Goal: Information Seeking & Learning: Learn about a topic

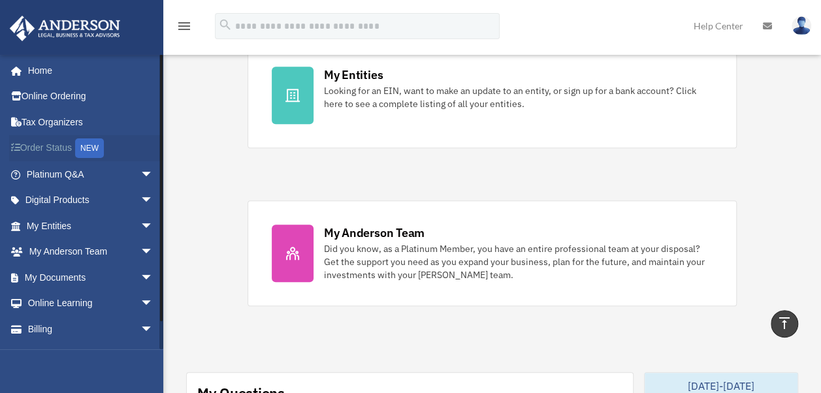
scroll to position [327, 0]
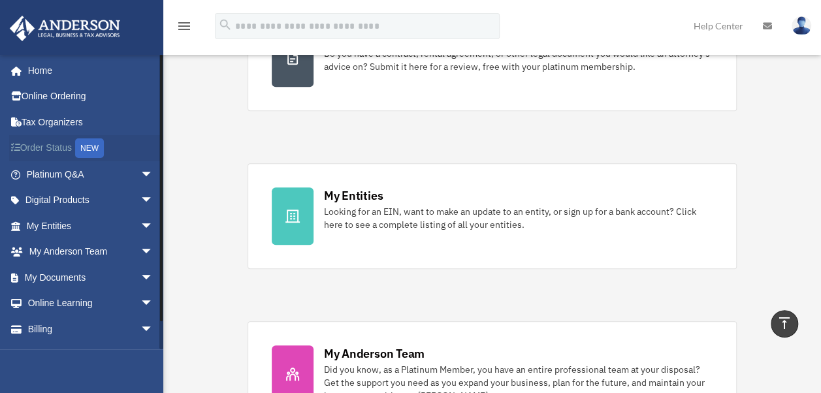
click at [43, 146] on link "Order Status NEW" at bounding box center [91, 148] width 164 height 27
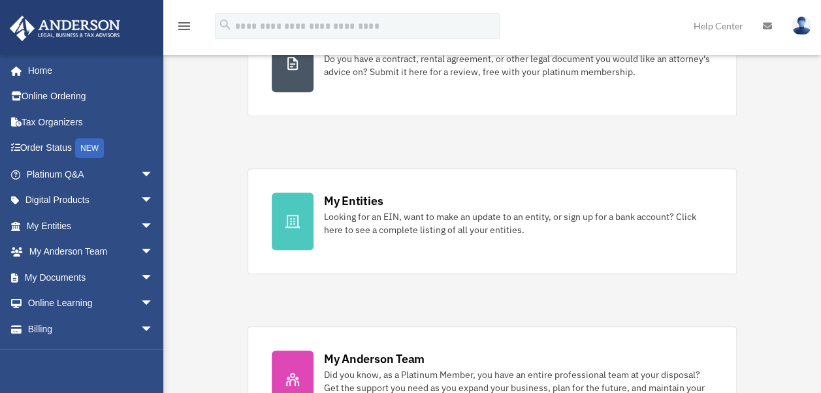
scroll to position [327, 0]
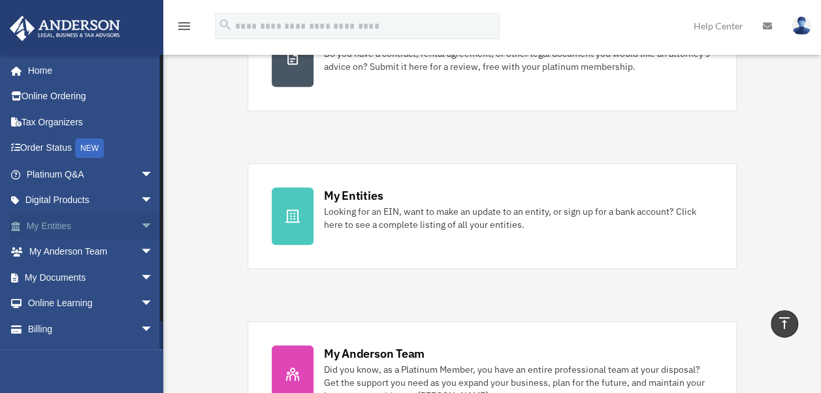
click at [140, 221] on span "arrow_drop_down" at bounding box center [153, 226] width 26 height 27
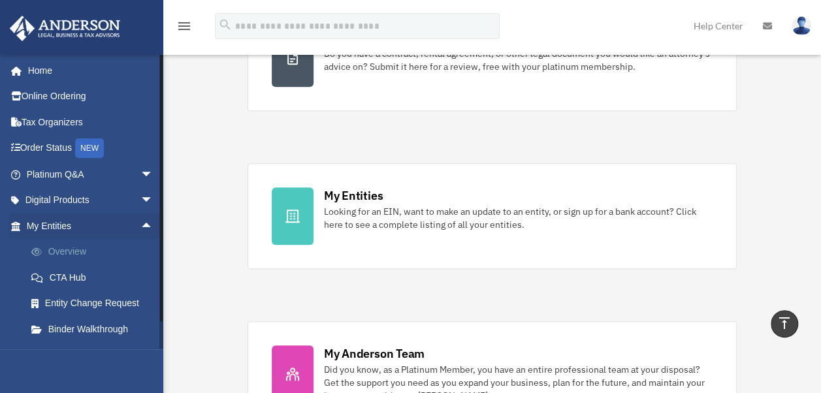
click at [104, 250] on link "Overview" at bounding box center [95, 252] width 155 height 26
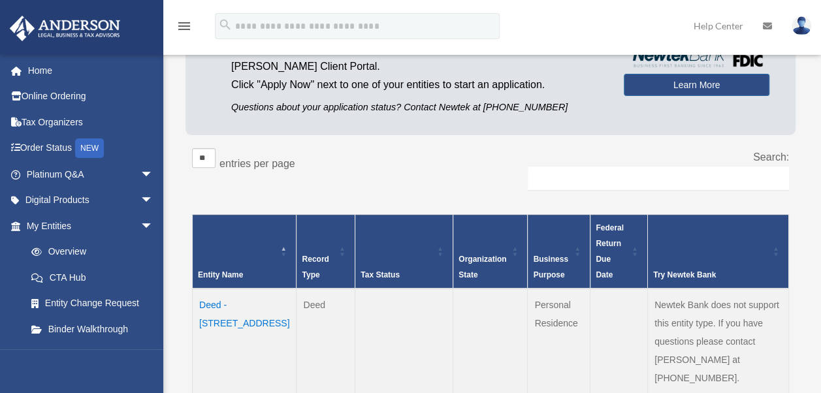
scroll to position [196, 0]
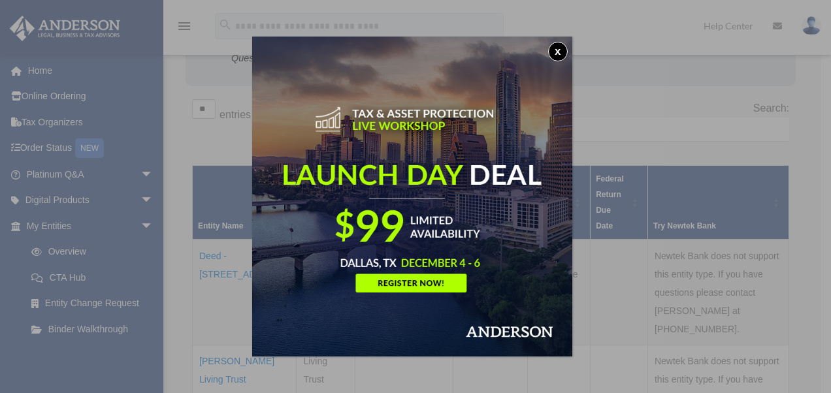
drag, startPoint x: 561, startPoint y: 50, endPoint x: 522, endPoint y: 56, distance: 39.1
click at [561, 50] on button "x" at bounding box center [558, 52] width 20 height 20
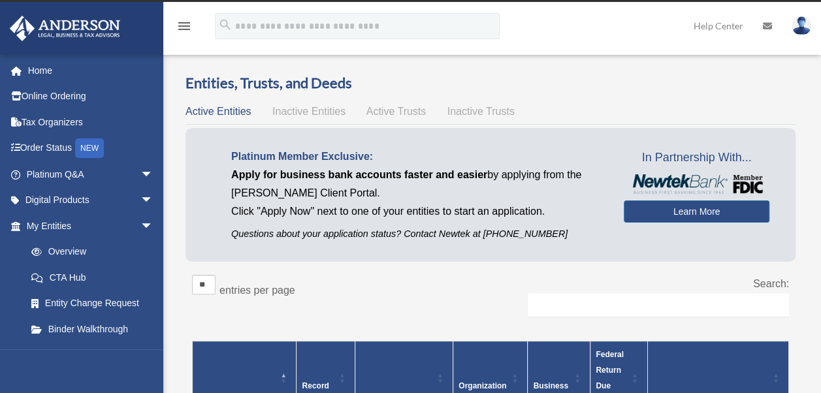
scroll to position [0, 0]
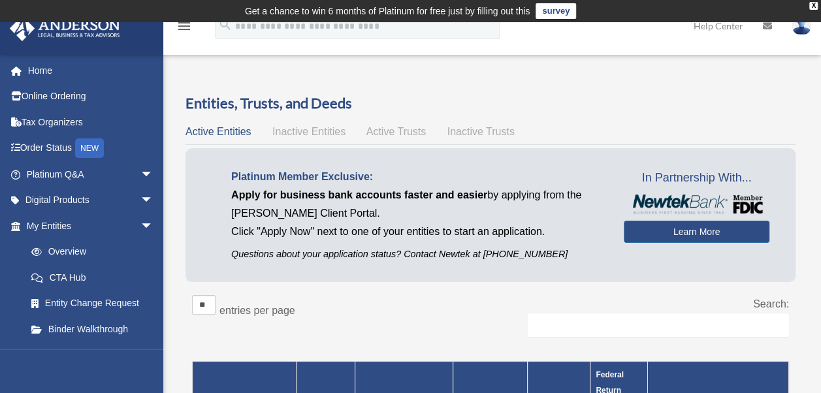
click at [314, 131] on span "Inactive Entities" at bounding box center [308, 131] width 73 height 11
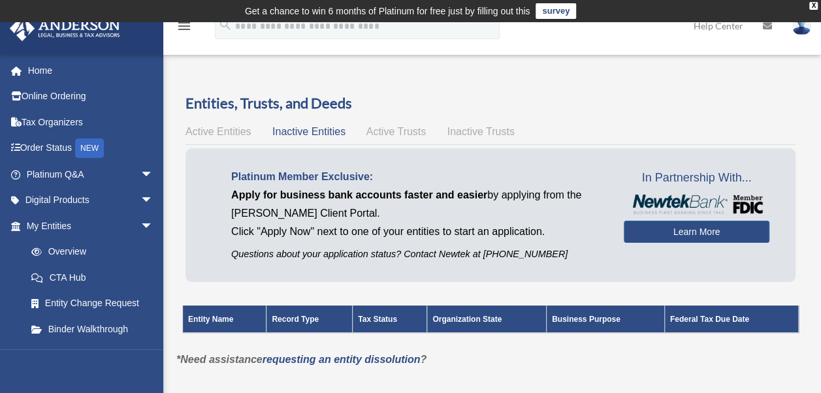
click at [397, 129] on span "Active Trusts" at bounding box center [396, 131] width 60 height 11
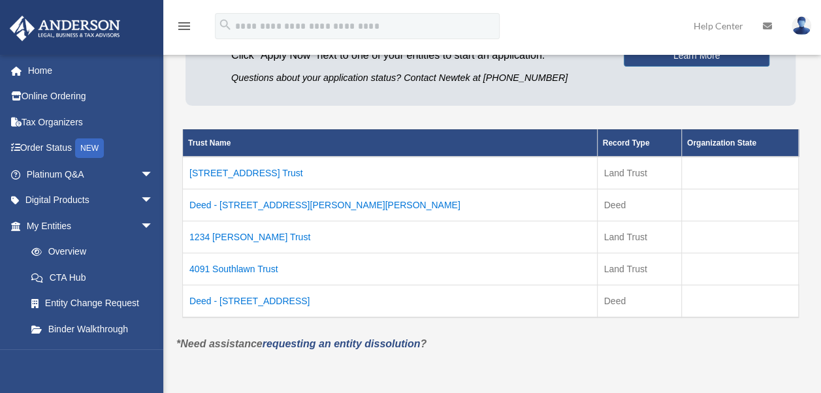
scroll to position [196, 0]
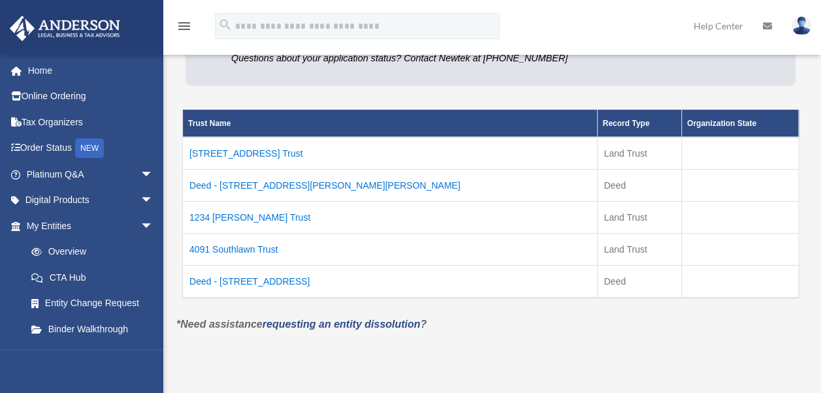
click at [252, 277] on td "Deed - 4091 Southlawn Avenue" at bounding box center [390, 281] width 415 height 33
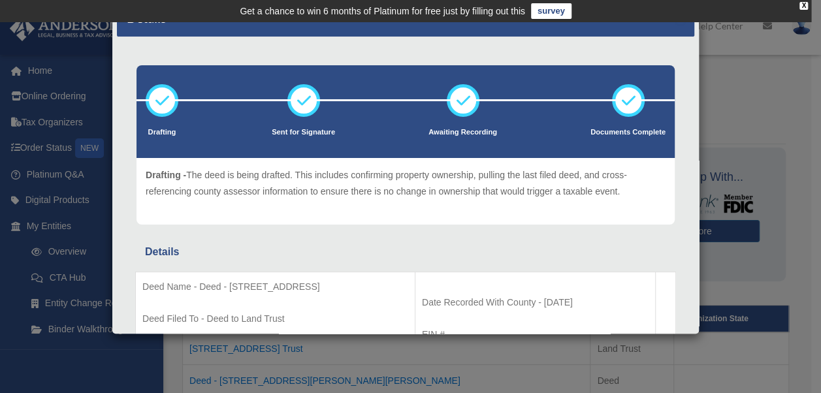
scroll to position [0, 0]
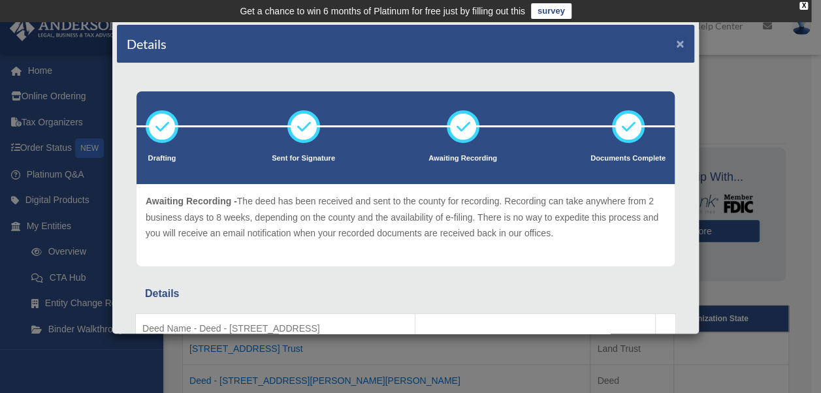
click at [676, 41] on button "×" at bounding box center [680, 44] width 8 height 14
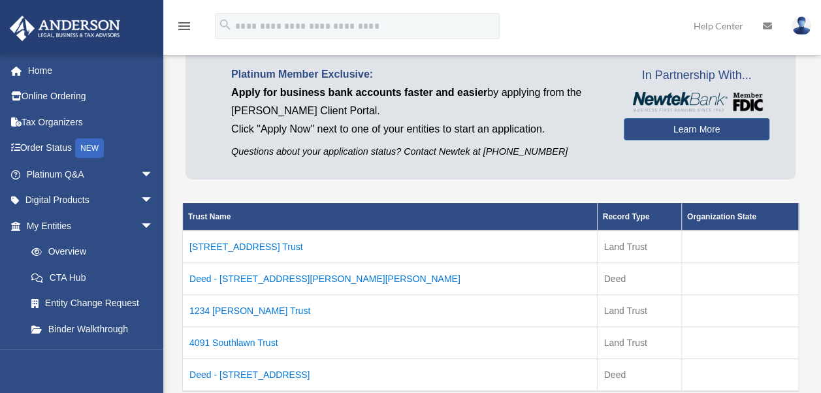
scroll to position [131, 0]
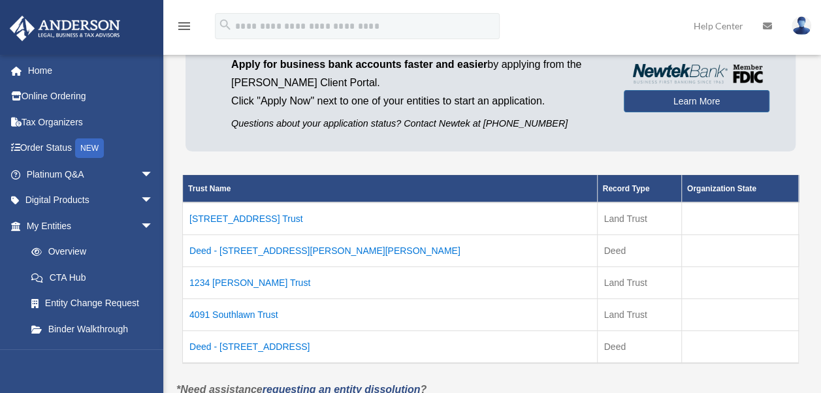
click at [280, 248] on td "Deed - 1234 Robin Hood Lane" at bounding box center [390, 251] width 415 height 32
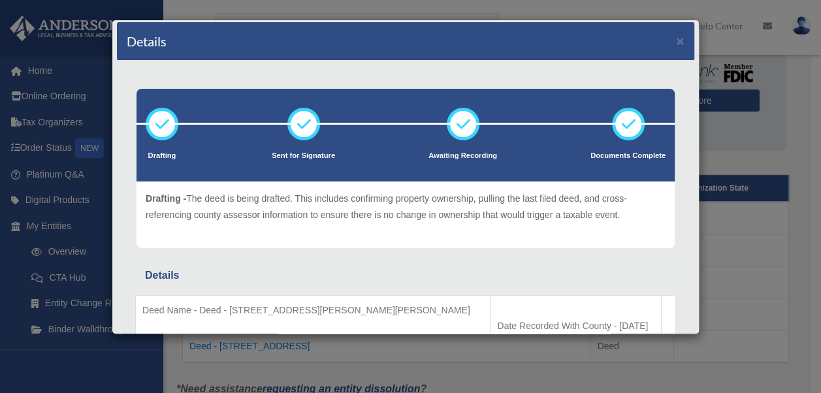
scroll to position [0, 0]
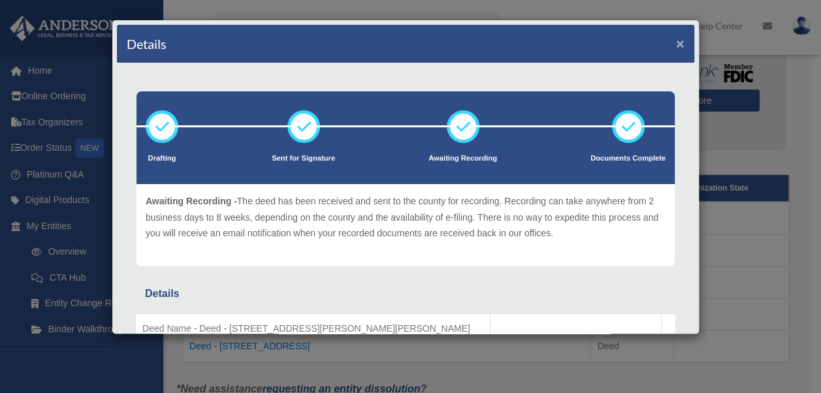
click at [676, 37] on button "×" at bounding box center [680, 44] width 8 height 14
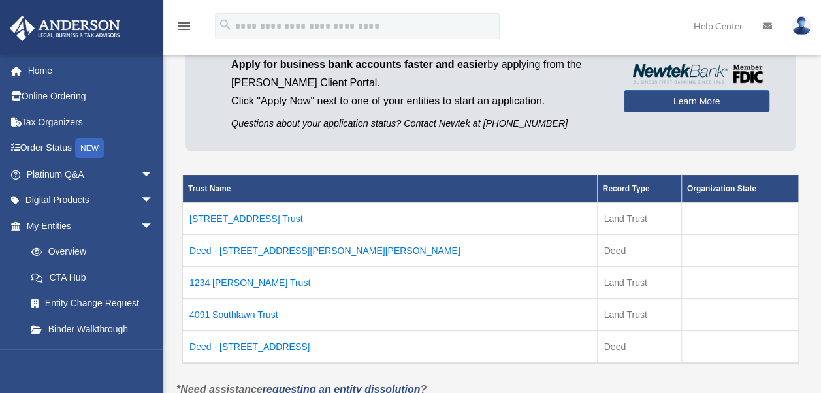
click at [302, 212] on td "10092 Timberrim Drive Trust" at bounding box center [390, 219] width 415 height 33
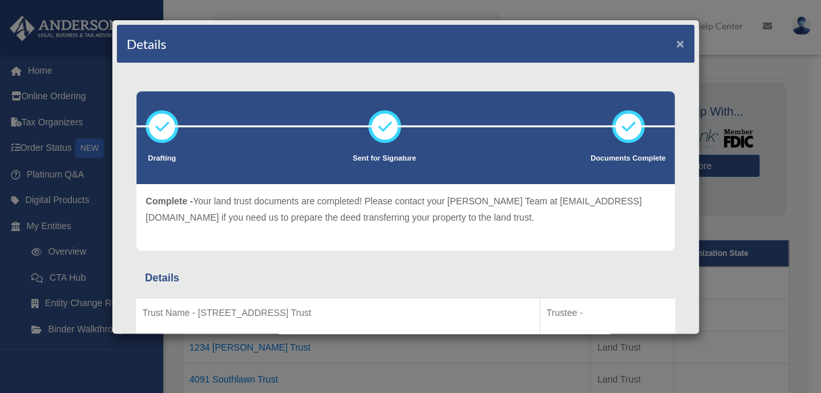
click at [676, 41] on button "×" at bounding box center [680, 44] width 8 height 14
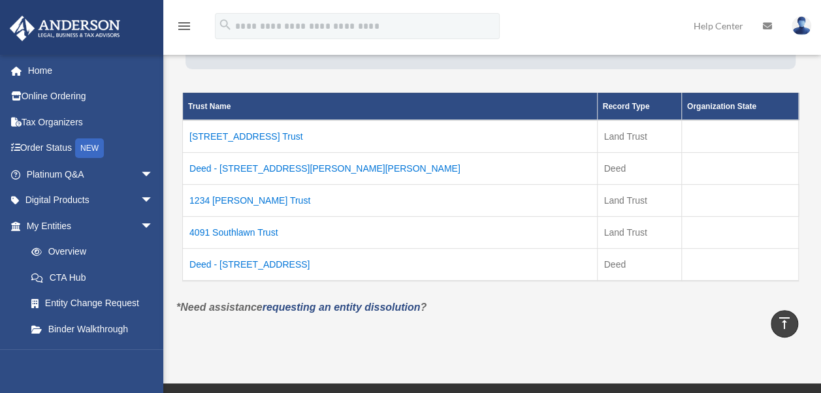
scroll to position [186, 0]
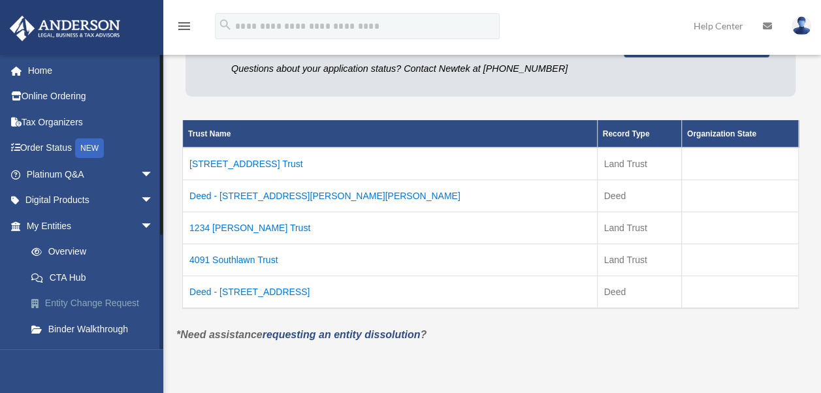
click at [98, 301] on link "Entity Change Request" at bounding box center [95, 304] width 155 height 26
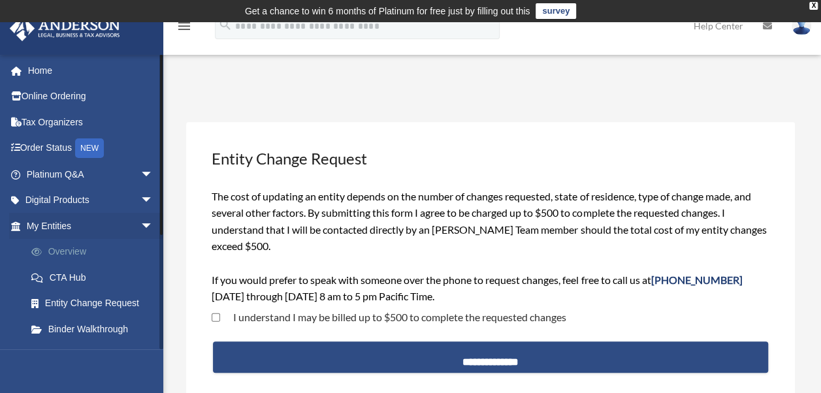
click at [64, 250] on link "Overview" at bounding box center [95, 252] width 155 height 26
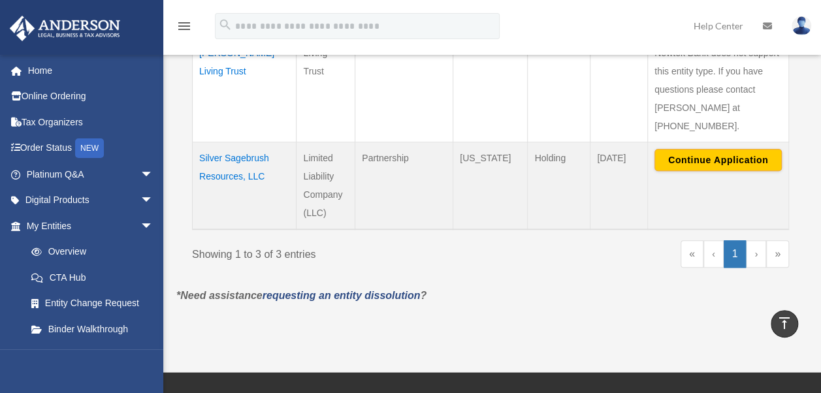
scroll to position [523, 0]
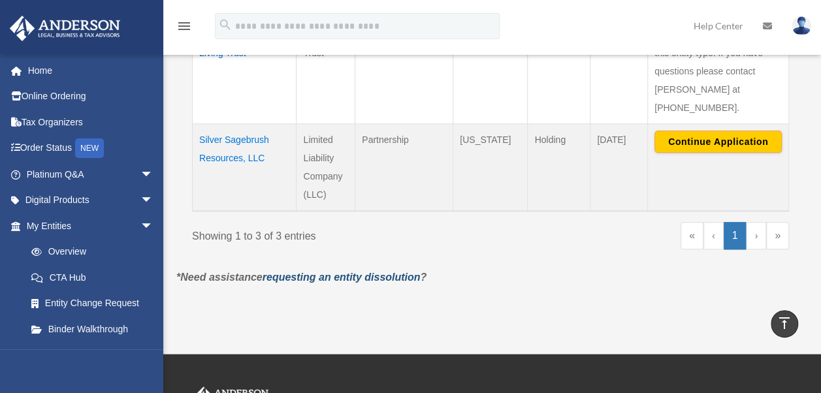
click at [340, 272] on link "requesting an entity dissolution" at bounding box center [342, 277] width 158 height 11
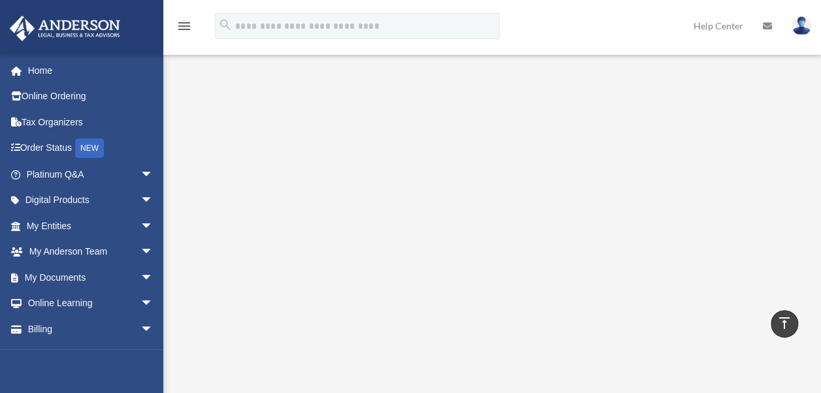
scroll to position [172, 0]
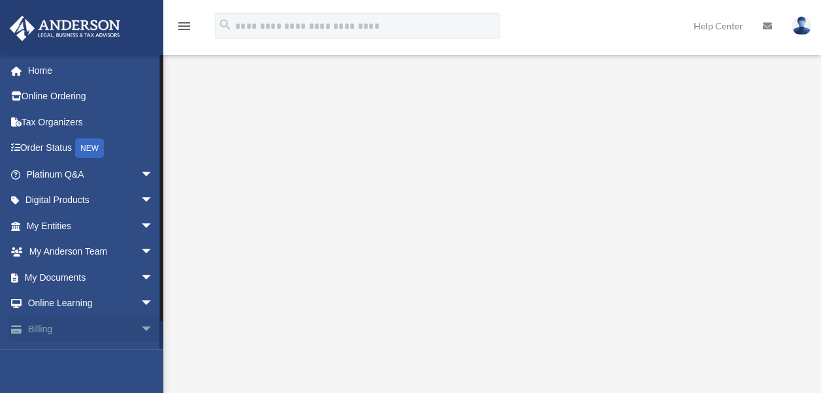
click at [140, 327] on span "arrow_drop_down" at bounding box center [153, 329] width 26 height 27
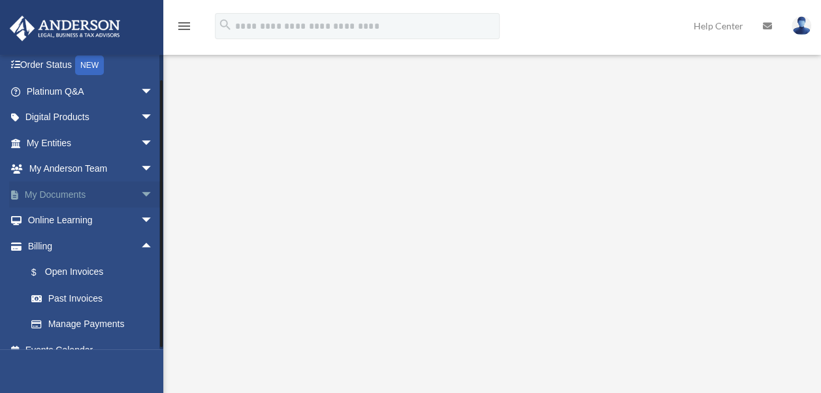
scroll to position [99, 0]
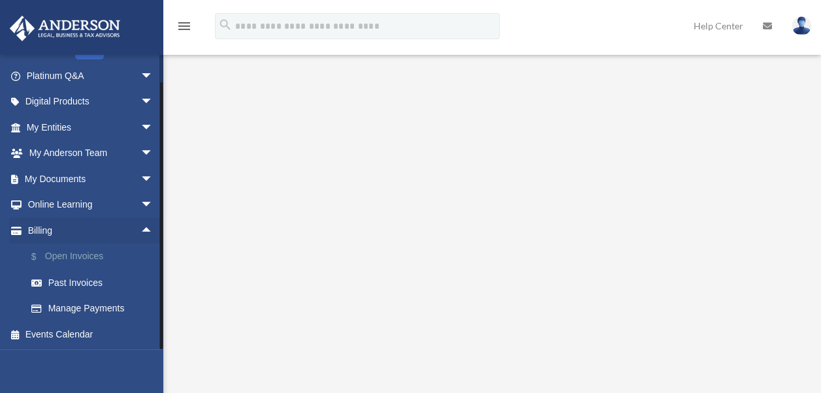
click at [78, 254] on link "$ Open Invoices" at bounding box center [95, 257] width 155 height 27
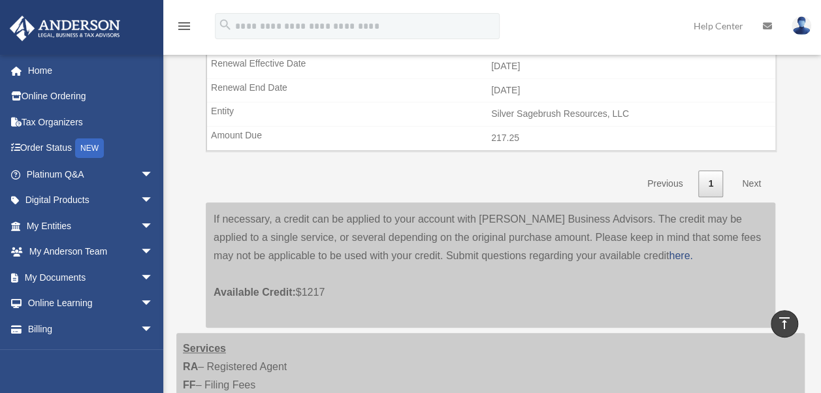
scroll to position [347, 0]
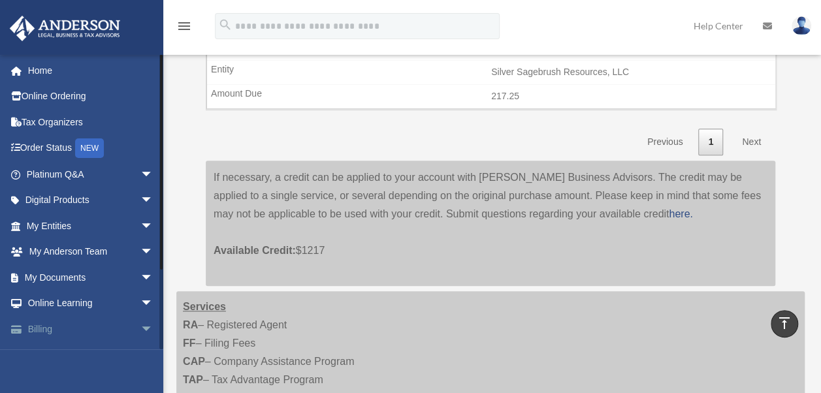
click at [140, 325] on span "arrow_drop_down" at bounding box center [153, 329] width 26 height 27
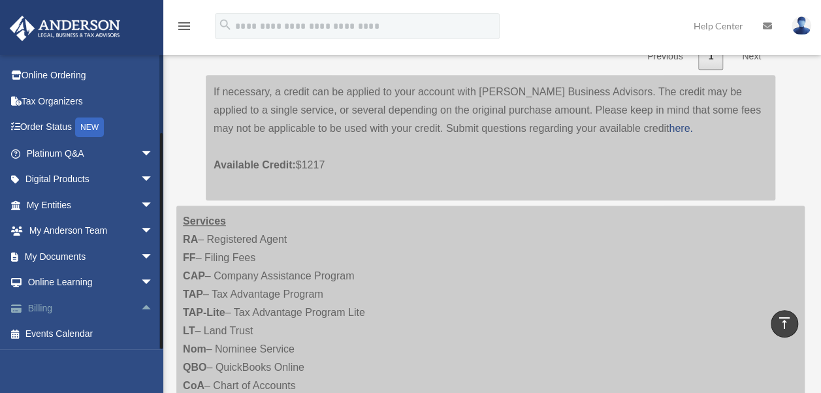
scroll to position [412, 0]
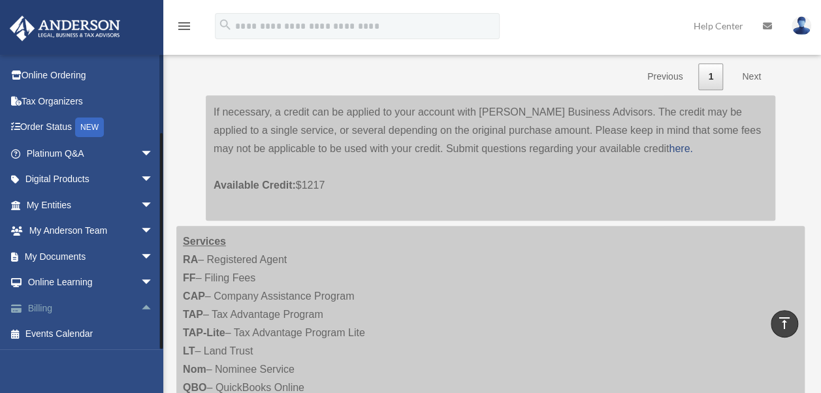
click at [140, 304] on span "arrow_drop_up" at bounding box center [153, 308] width 26 height 27
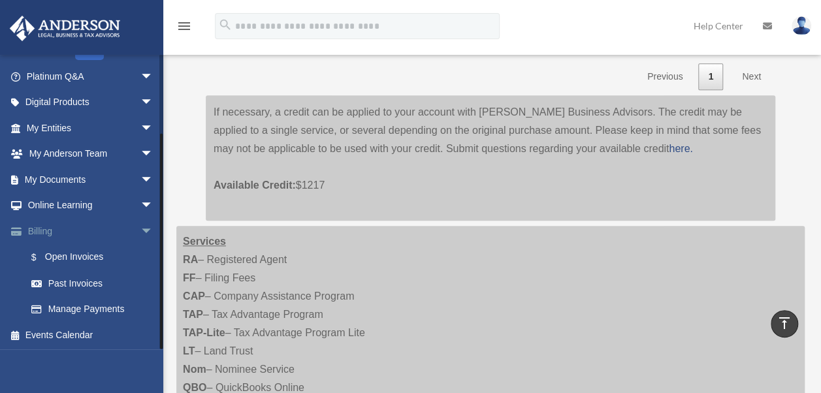
scroll to position [99, 0]
click at [94, 278] on link "Past Invoices" at bounding box center [95, 283] width 155 height 26
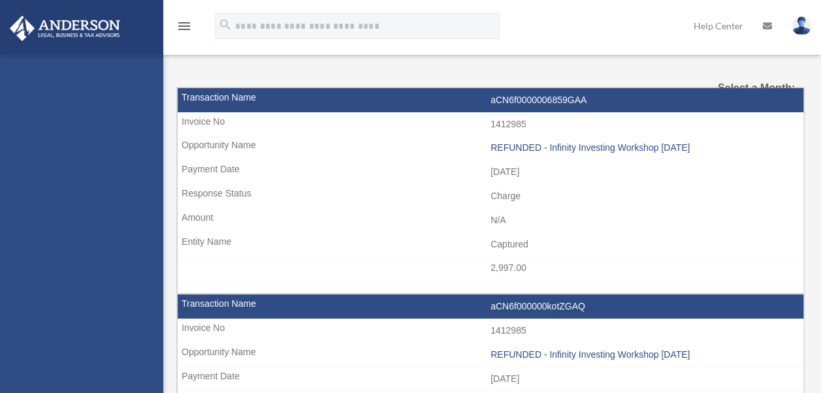
select select
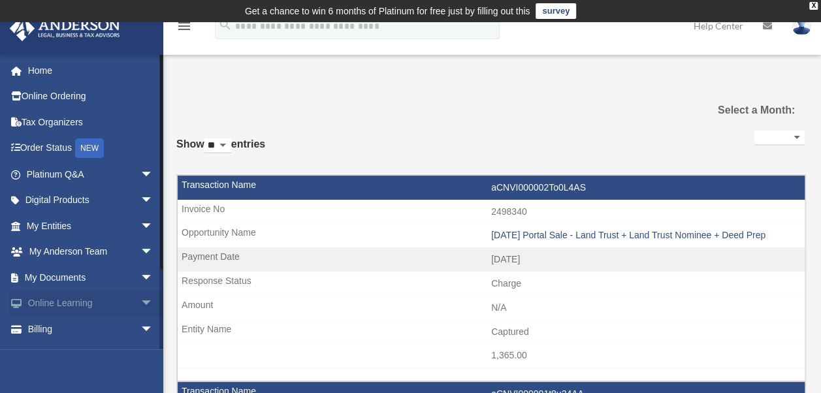
click at [107, 302] on link "Online Learning arrow_drop_down" at bounding box center [91, 304] width 164 height 26
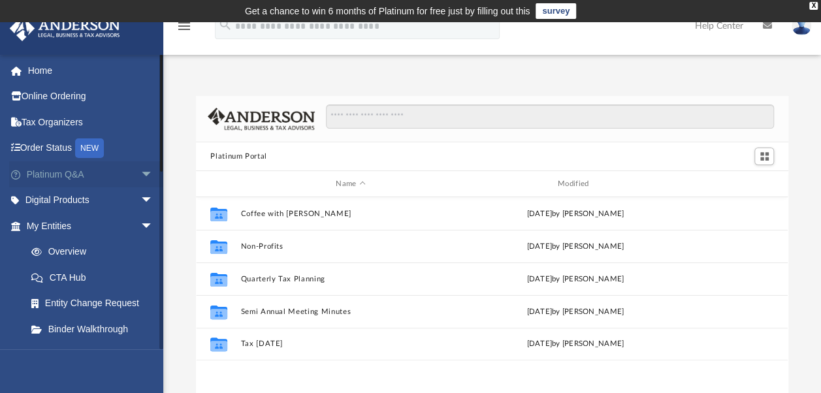
click at [140, 174] on span "arrow_drop_down" at bounding box center [153, 174] width 26 height 27
click at [83, 196] on link "Client FAQ" at bounding box center [95, 200] width 155 height 26
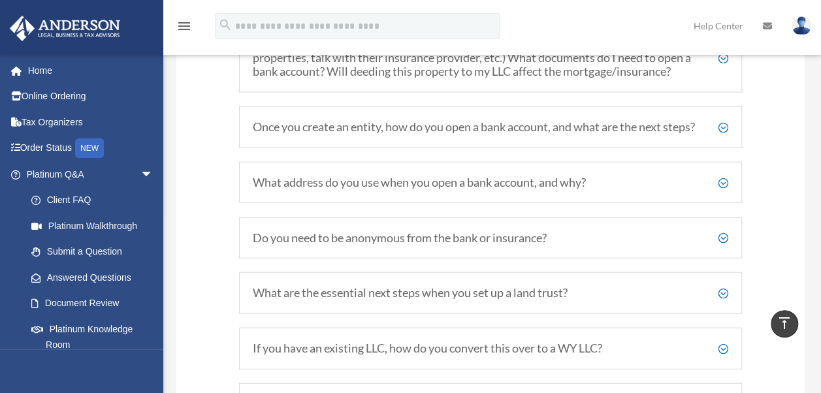
scroll to position [1503, 0]
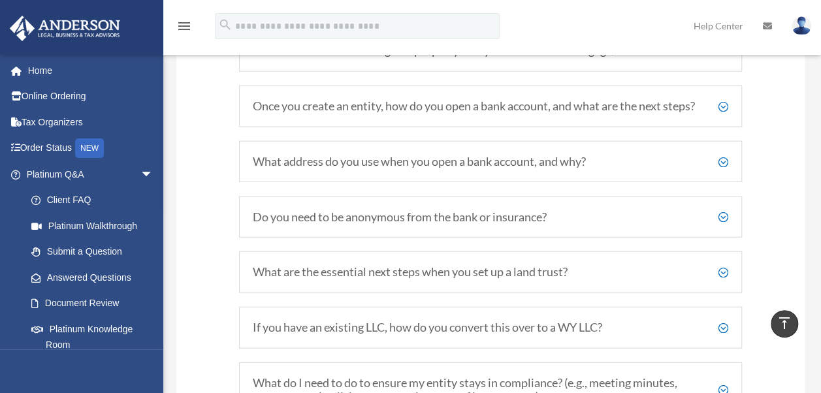
click at [723, 167] on h5 "What address do you use when you open a bank account, and why?" at bounding box center [491, 162] width 476 height 14
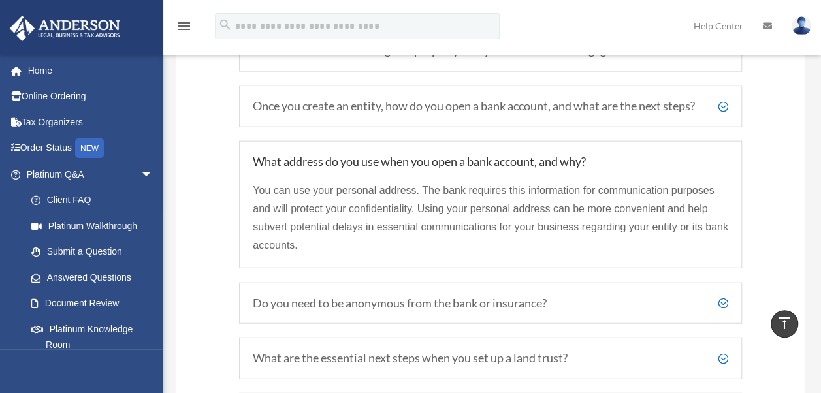
scroll to position [1568, 0]
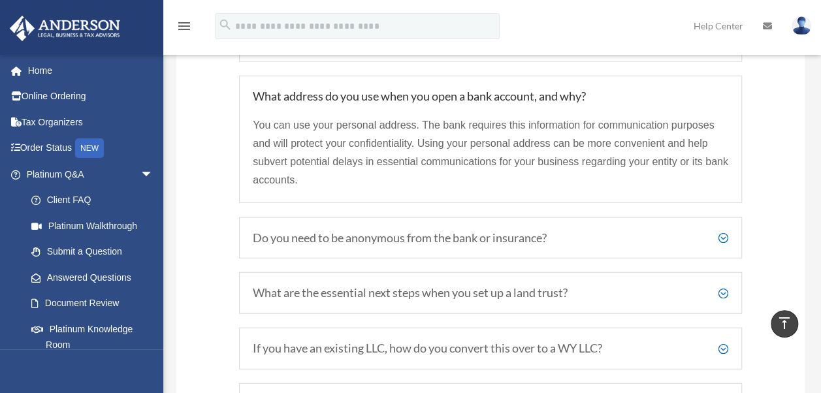
click at [576, 242] on h5 "Do you need to be anonymous from the bank or insurance?" at bounding box center [491, 238] width 476 height 14
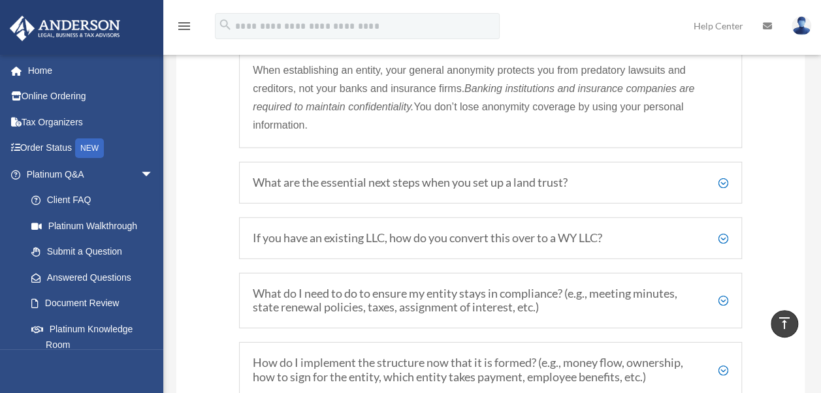
scroll to position [1764, 0]
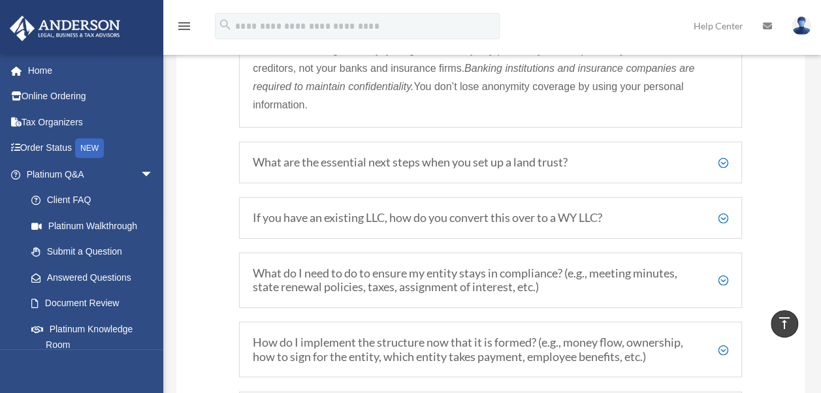
click at [613, 169] on h5 "What are the essential next steps when you set up a land trust?" at bounding box center [491, 162] width 476 height 14
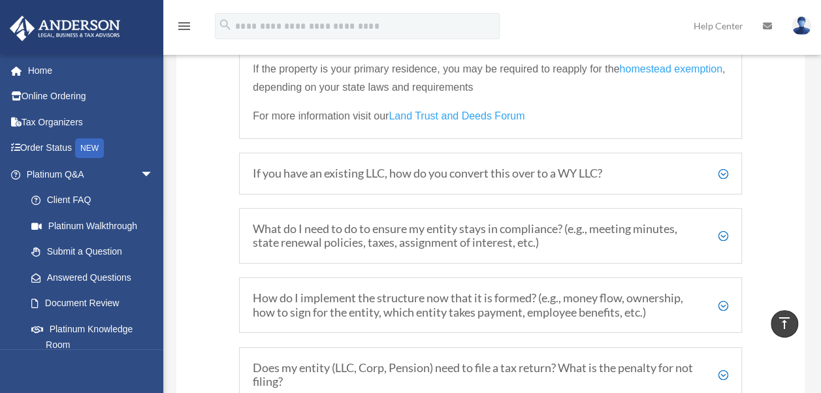
scroll to position [1923, 0]
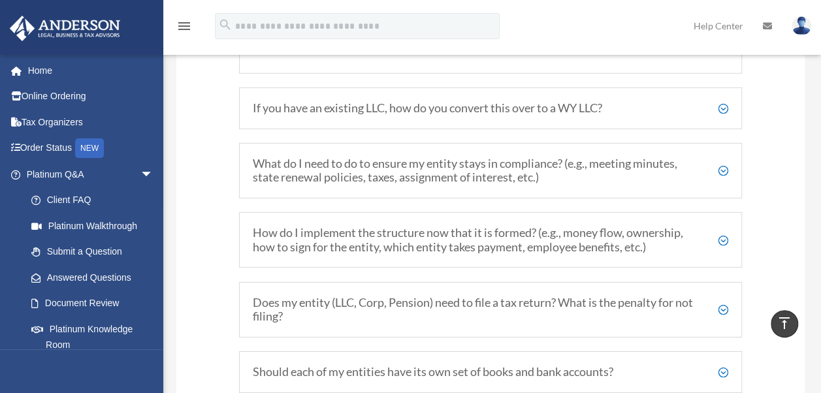
click at [591, 243] on h5 "How do I implement the structure now that it is formed? (e.g., money flow, owne…" at bounding box center [491, 240] width 476 height 28
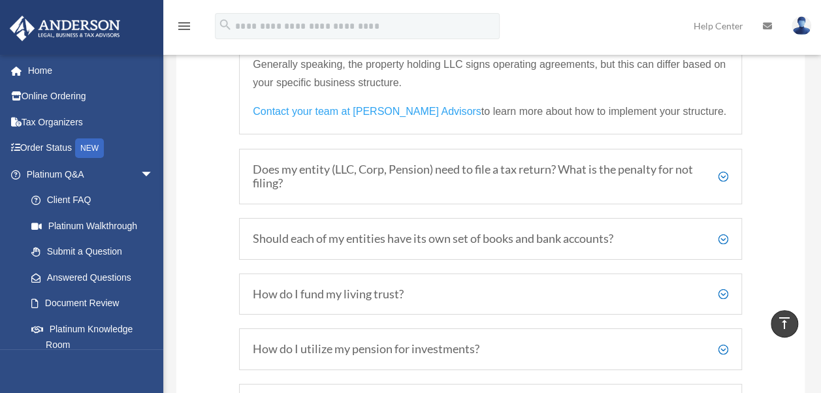
scroll to position [2119, 0]
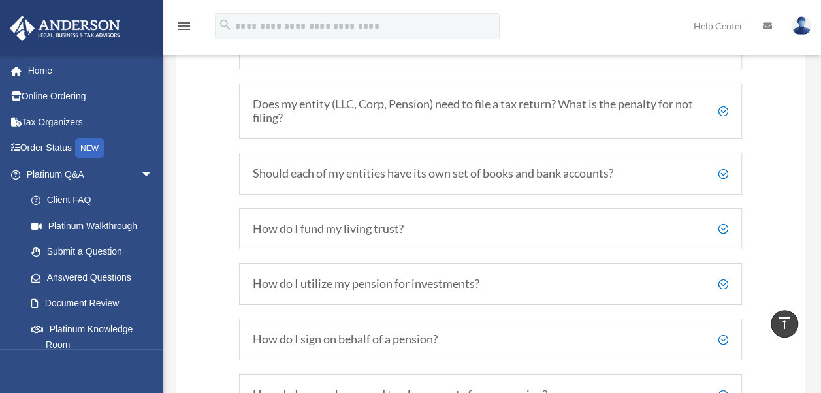
click at [555, 175] on h5 "Should each of my entities have its own set of books and bank accounts?" at bounding box center [491, 174] width 476 height 14
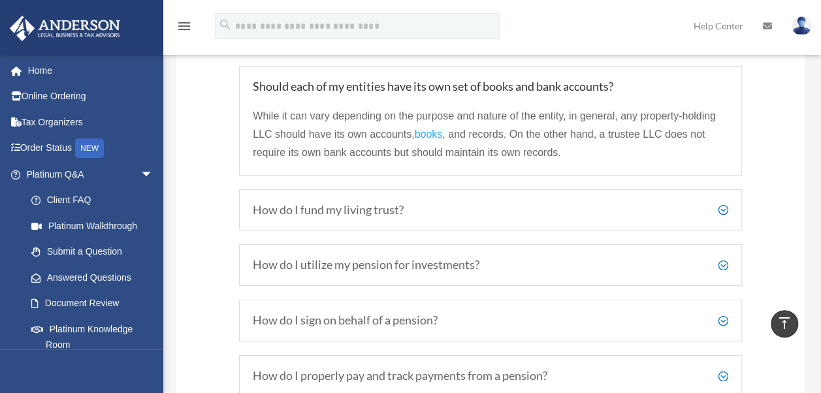
scroll to position [1995, 0]
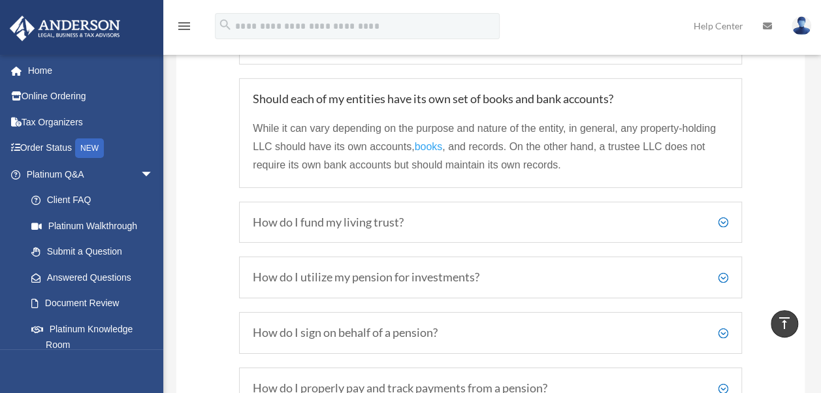
click at [559, 219] on h5 "How do I fund my living trust?" at bounding box center [491, 223] width 476 height 14
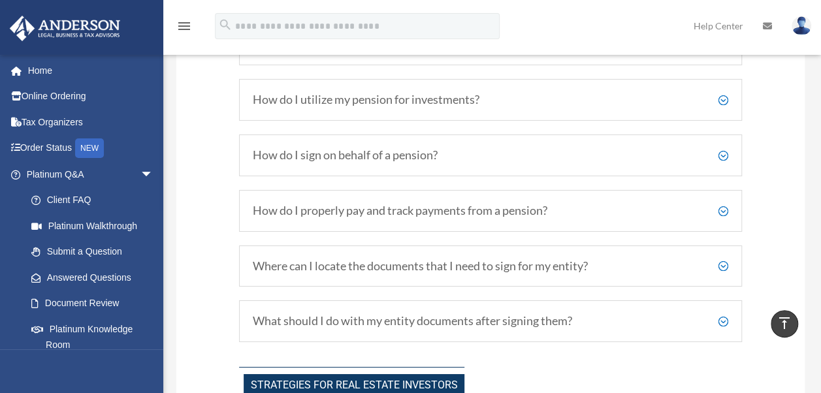
scroll to position [2256, 0]
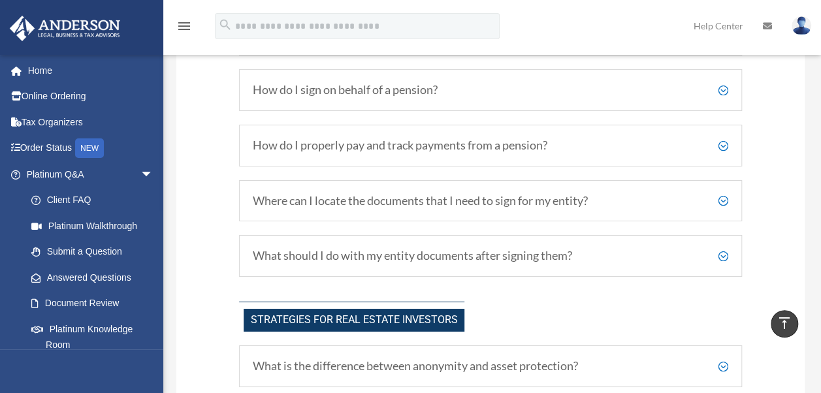
click at [549, 197] on h5 "Where can I locate the documents that I need to sign for my entity?" at bounding box center [491, 201] width 476 height 14
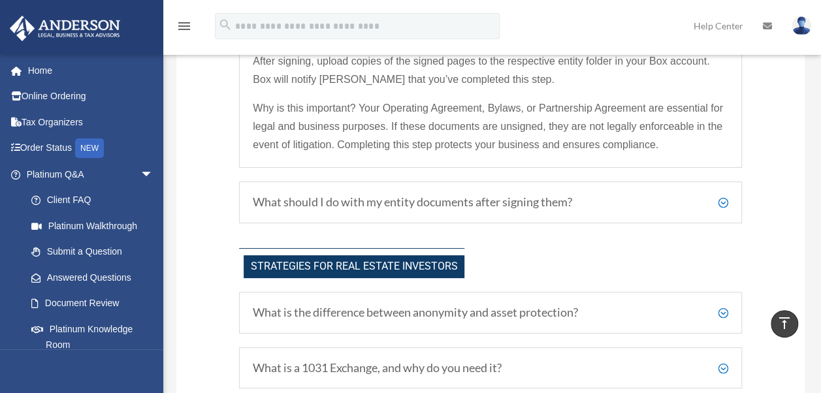
scroll to position [2452, 0]
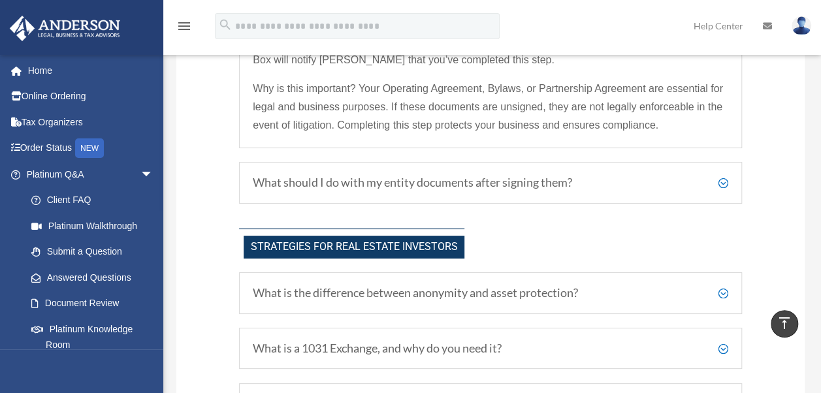
click at [537, 183] on h5 "What should I do with my entity documents after signing them?" at bounding box center [491, 183] width 476 height 14
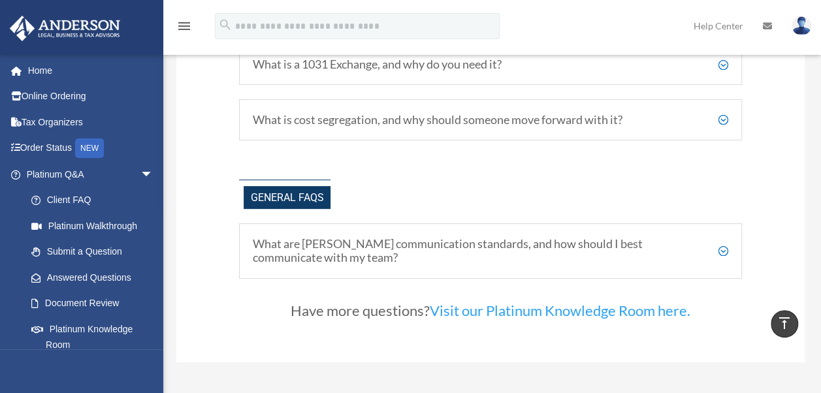
scroll to position [2635, 0]
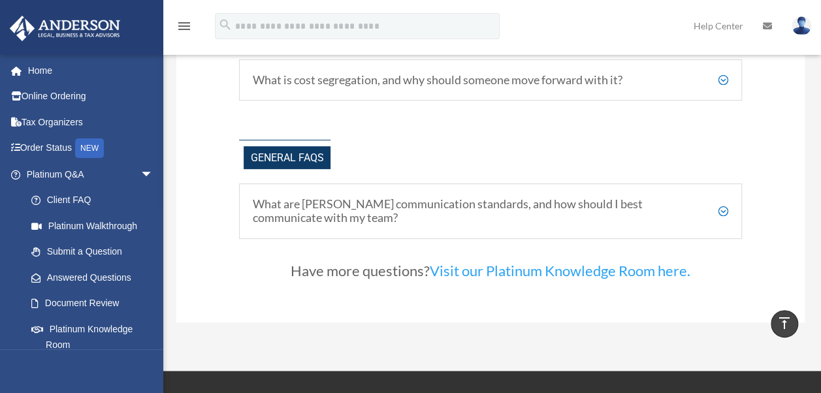
click at [636, 206] on h5 "What are [PERSON_NAME] communication standards, and how should I best communica…" at bounding box center [491, 211] width 476 height 28
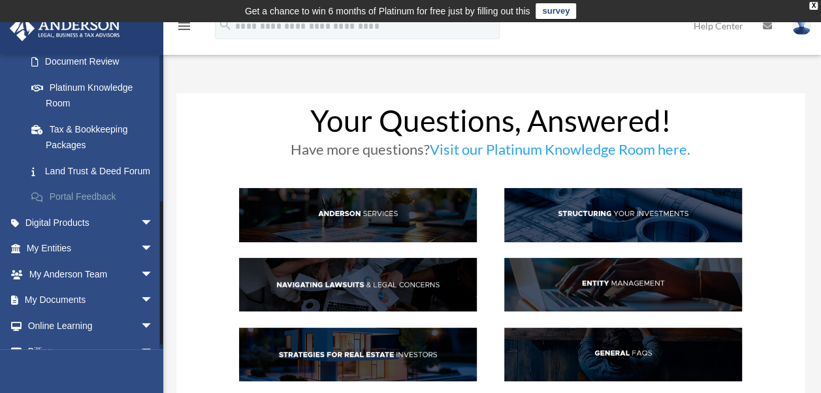
scroll to position [301, 0]
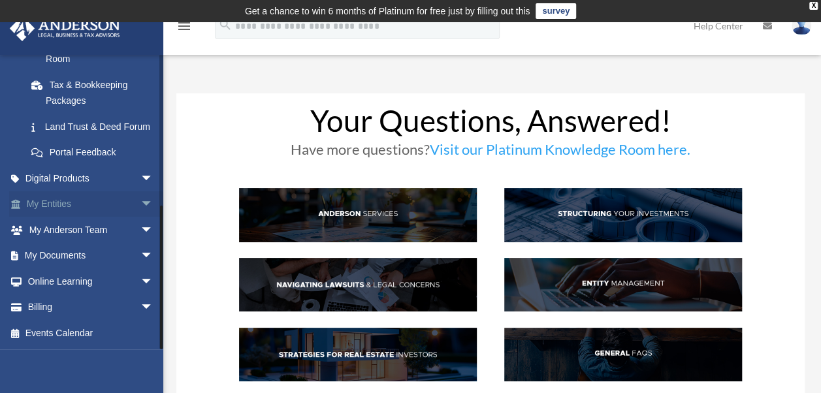
click at [140, 201] on span "arrow_drop_down" at bounding box center [153, 204] width 26 height 27
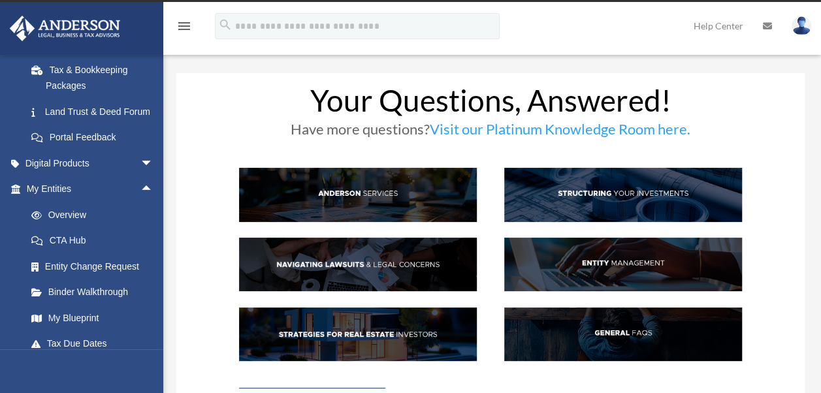
scroll to position [0, 0]
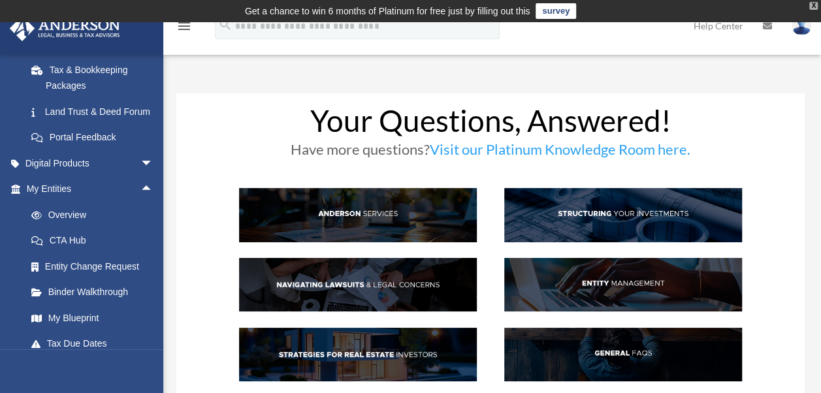
click at [814, 5] on div "X" at bounding box center [813, 6] width 8 height 8
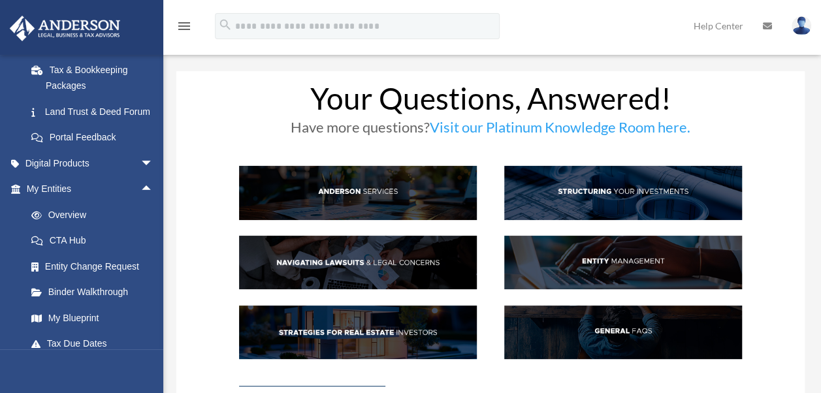
click at [805, 24] on img at bounding box center [802, 25] width 20 height 19
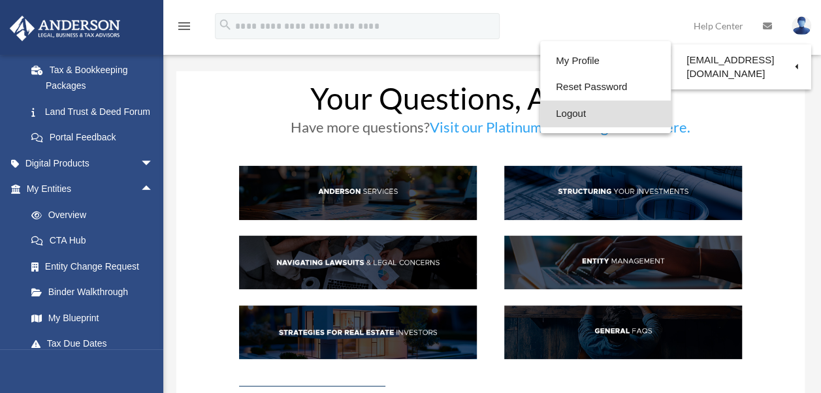
click at [570, 114] on link "Logout" at bounding box center [605, 114] width 131 height 27
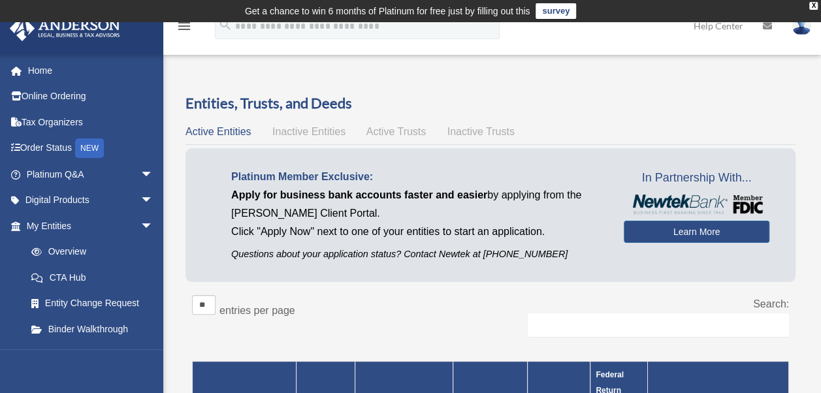
click at [802, 30] on img at bounding box center [802, 25] width 20 height 19
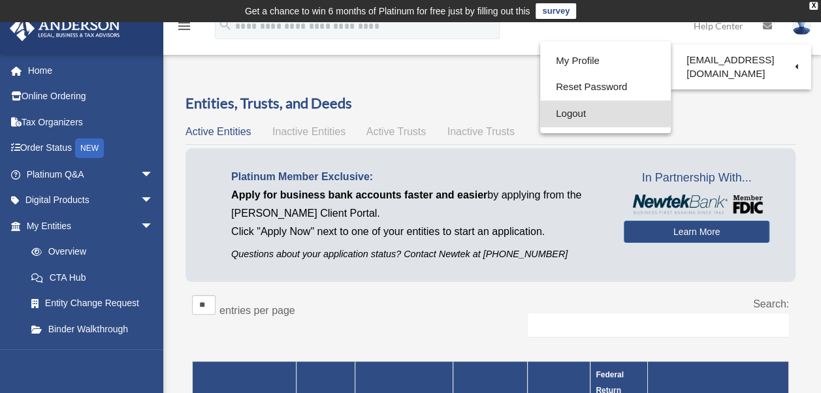
click at [566, 109] on link "Logout" at bounding box center [605, 114] width 131 height 27
